Goal: Navigation & Orientation: Find specific page/section

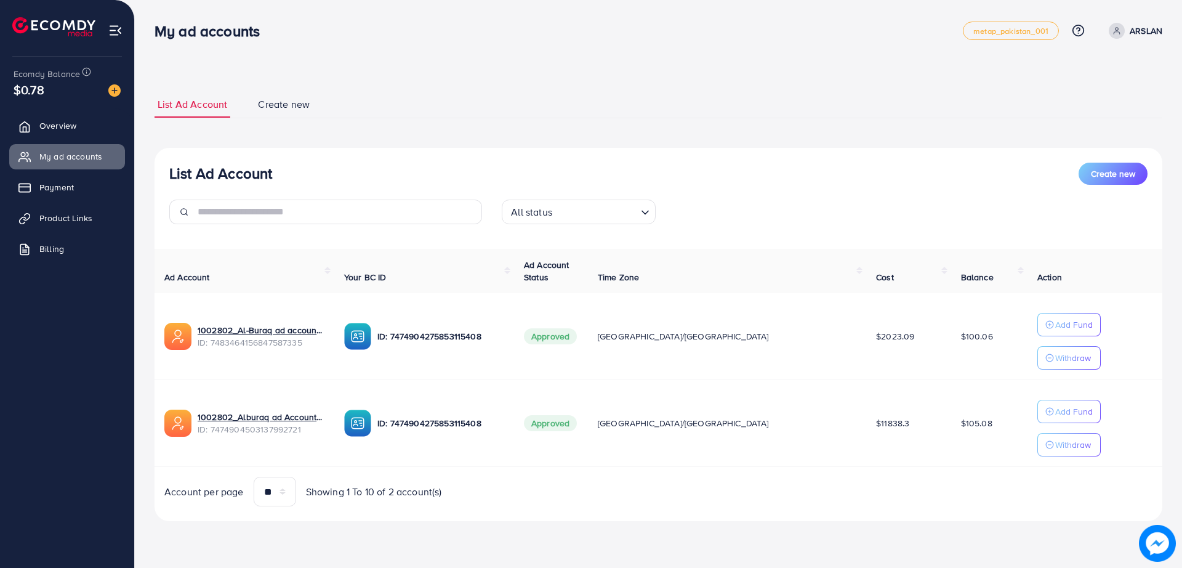
click at [486, 42] on div "My ad accounts metap_pakistan_001 Help Center Contact Support Plans and Pricing…" at bounding box center [659, 31] width 1008 height 34
drag, startPoint x: 486, startPoint y: 42, endPoint x: 398, endPoint y: 29, distance: 88.4
drag, startPoint x: 398, startPoint y: 29, endPoint x: 326, endPoint y: 39, distance: 72.8
click at [324, 34] on div "My ad accounts" at bounding box center [559, 31] width 809 height 18
click at [482, 539] on div "List Ad Account Create new List Ad Account Create new All status Loading... Ad …" at bounding box center [658, 277] width 1047 height 555
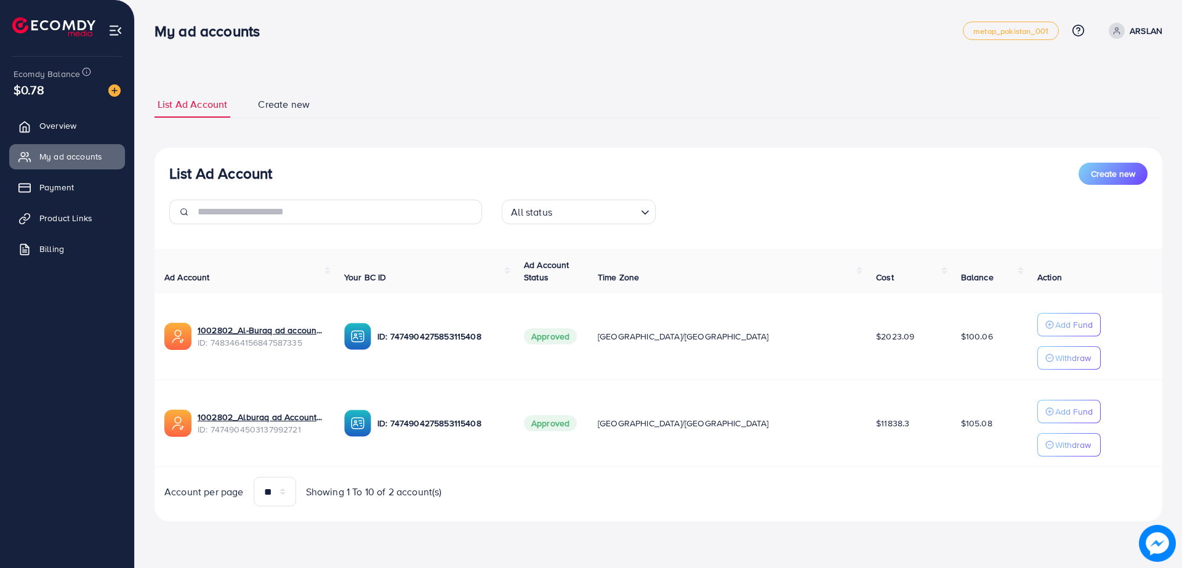
drag, startPoint x: 482, startPoint y: 539, endPoint x: 473, endPoint y: 534, distance: 10.5
drag, startPoint x: 473, startPoint y: 534, endPoint x: 410, endPoint y: 533, distance: 62.8
click at [410, 533] on div "List Ad Account Create new List Ad Account Create new All status Loading... Ad …" at bounding box center [659, 305] width 1008 height 459
drag, startPoint x: 410, startPoint y: 533, endPoint x: 299, endPoint y: 528, distance: 110.9
drag, startPoint x: 299, startPoint y: 528, endPoint x: 221, endPoint y: 543, distance: 79.7
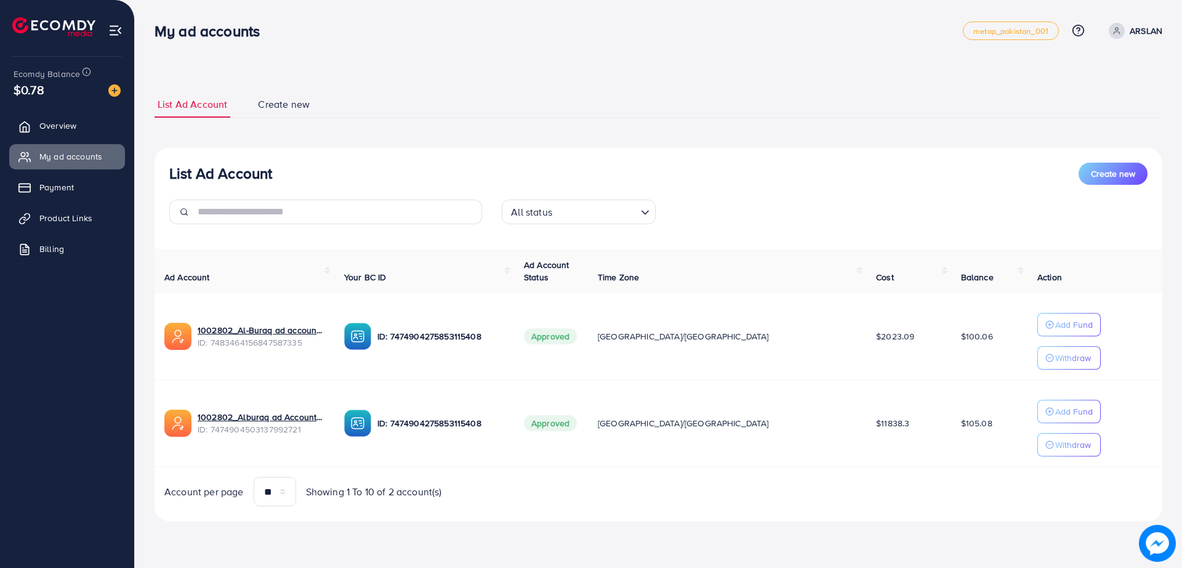
click at [221, 544] on div "List Ad Account Create new List Ad Account Create new All status Loading... Ad …" at bounding box center [658, 277] width 1047 height 555
click at [221, 529] on div "List Ad Account Create new List Ad Account Create new All status Loading... Ad …" at bounding box center [659, 305] width 1008 height 459
drag, startPoint x: 221, startPoint y: 529, endPoint x: 190, endPoint y: 539, distance: 33.1
click at [197, 539] on div "List Ad Account Create new List Ad Account Create new All status Loading... Ad …" at bounding box center [658, 277] width 1047 height 555
click at [178, 539] on div "List Ad Account Create new List Ad Account Create new All status Loading... Ad …" at bounding box center [658, 277] width 1047 height 555
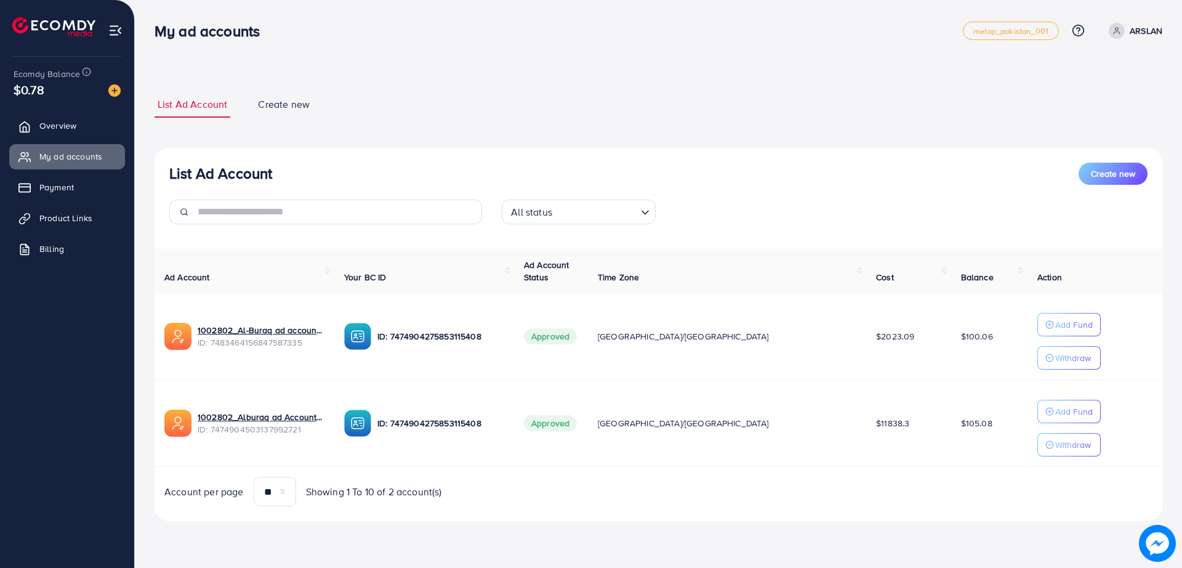
click at [256, 527] on div "List Ad Account Create new List Ad Account Create new All status Loading... Ad …" at bounding box center [659, 305] width 1008 height 459
click at [205, 534] on div "List Ad Account Create new List Ad Account Create new All status Loading... Ad …" at bounding box center [659, 305] width 1008 height 459
drag, startPoint x: 205, startPoint y: 534, endPoint x: 186, endPoint y: 539, distance: 19.7
click at [186, 539] on div "List Ad Account Create new List Ad Account Create new All status Loading... Ad …" at bounding box center [658, 277] width 1047 height 555
drag, startPoint x: 186, startPoint y: 539, endPoint x: 166, endPoint y: 541, distance: 20.4
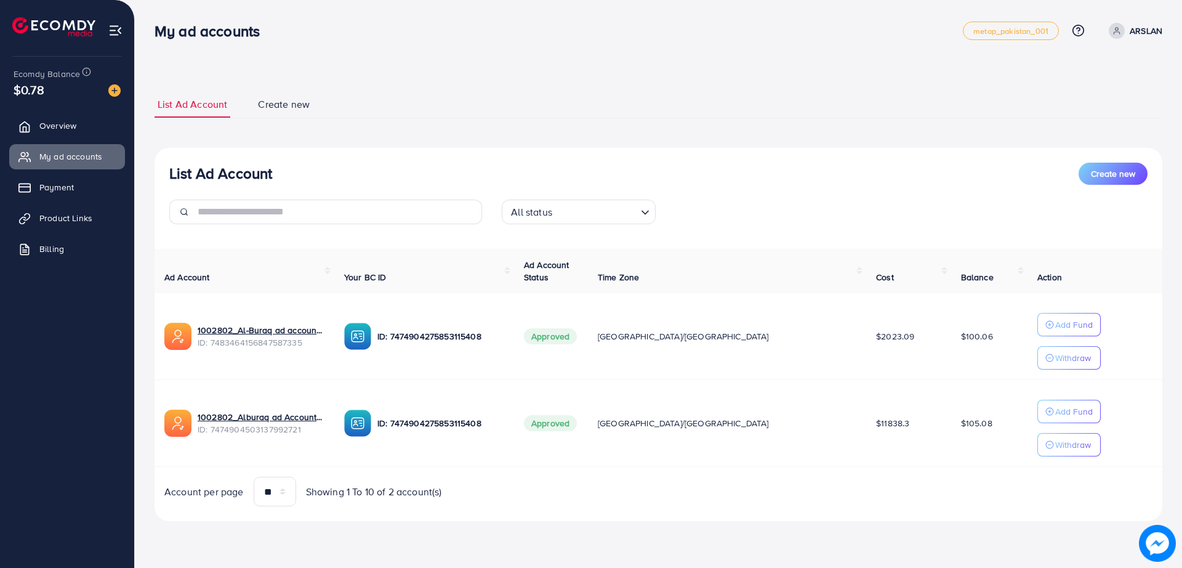
click at [166, 541] on div "List Ad Account Create new List Ad Account Create new All status Loading... Ad …" at bounding box center [658, 277] width 1047 height 555
drag, startPoint x: 590, startPoint y: 87, endPoint x: 479, endPoint y: 121, distance: 115.9
click at [479, 121] on div "List Ad Account Create new List Ad Account Create new All status Loading... Ad …" at bounding box center [659, 306] width 1008 height 430
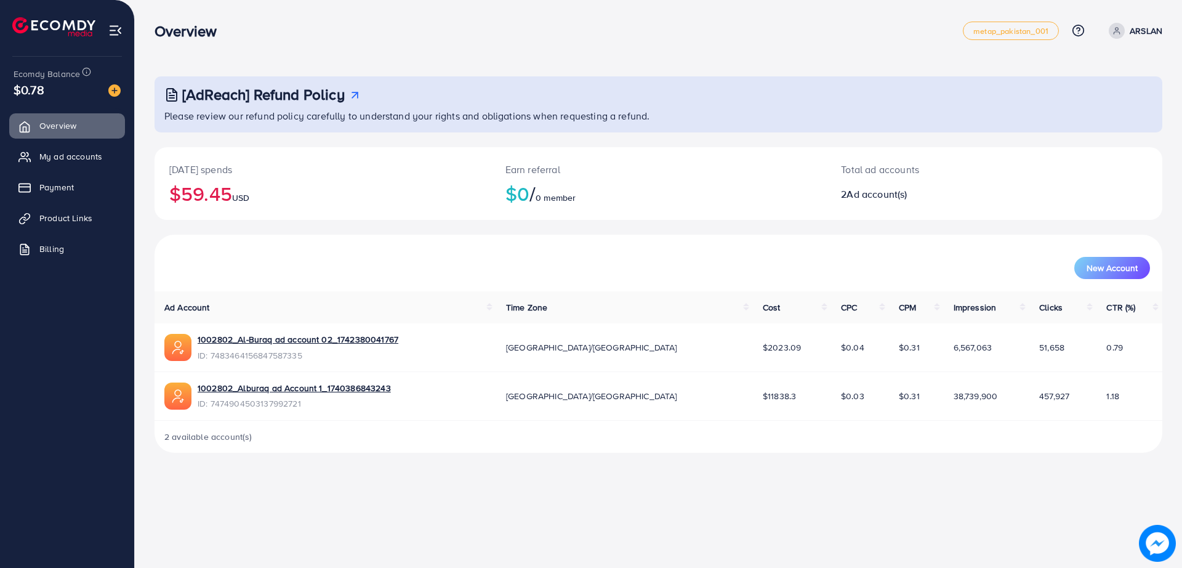
drag, startPoint x: 485, startPoint y: 12, endPoint x: 453, endPoint y: 30, distance: 36.7
click at [459, 18] on div "Overview metap_pakistan_001 Help Center Contact Support Plans and Pricing Term …" at bounding box center [659, 31] width 1008 height 34
drag, startPoint x: 309, startPoint y: 535, endPoint x: 265, endPoint y: 522, distance: 45.6
click at [265, 522] on div "Overview metap_pakistan_001 Help Center Contact Support Plans and Pricing Term …" at bounding box center [591, 284] width 1182 height 568
